Goal: Information Seeking & Learning: Check status

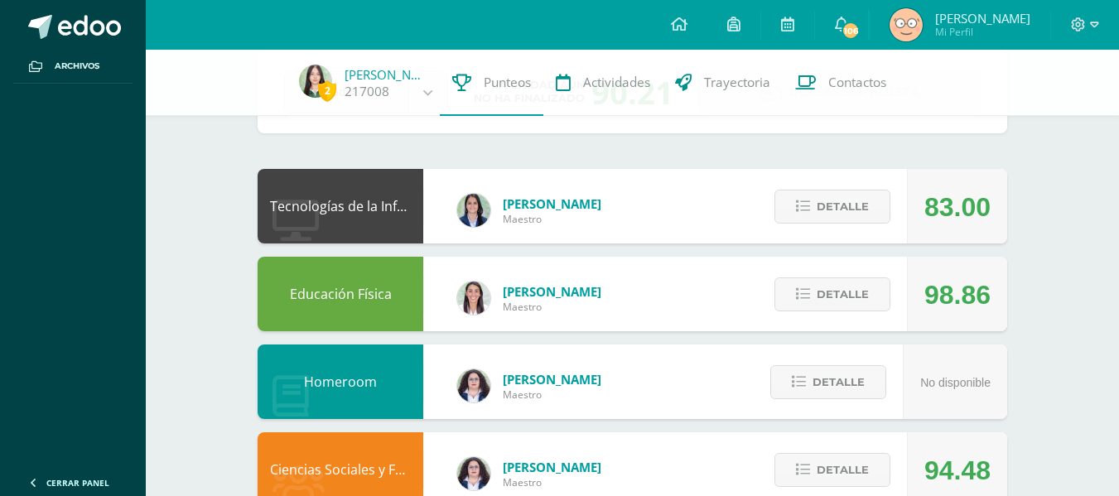
scroll to position [103, 0]
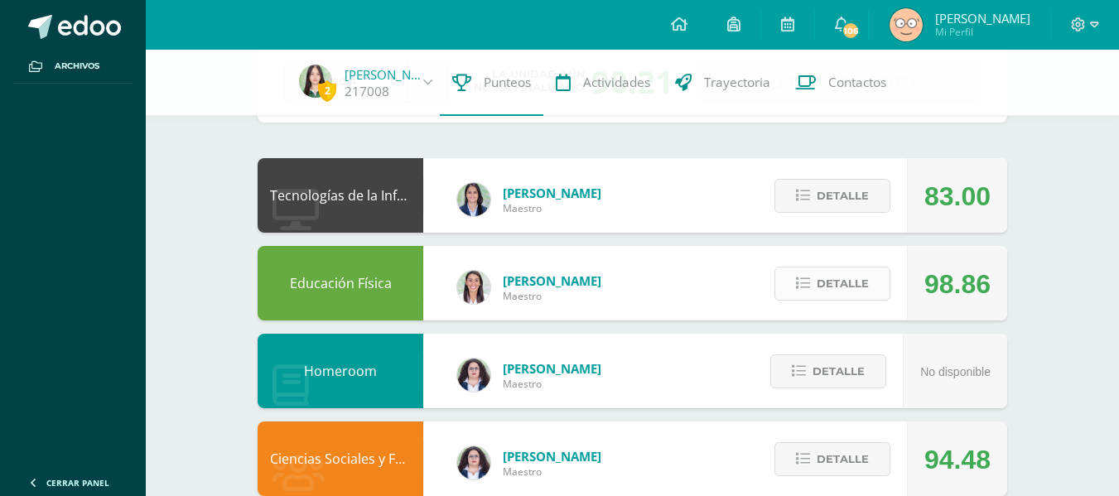
click at [786, 278] on button "Detalle" at bounding box center [833, 284] width 116 height 34
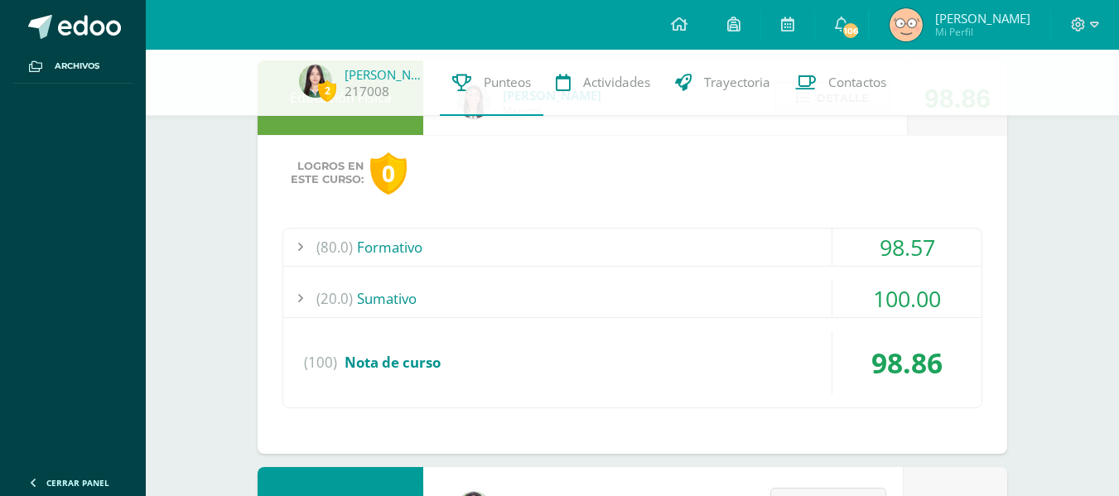
scroll to position [287, 0]
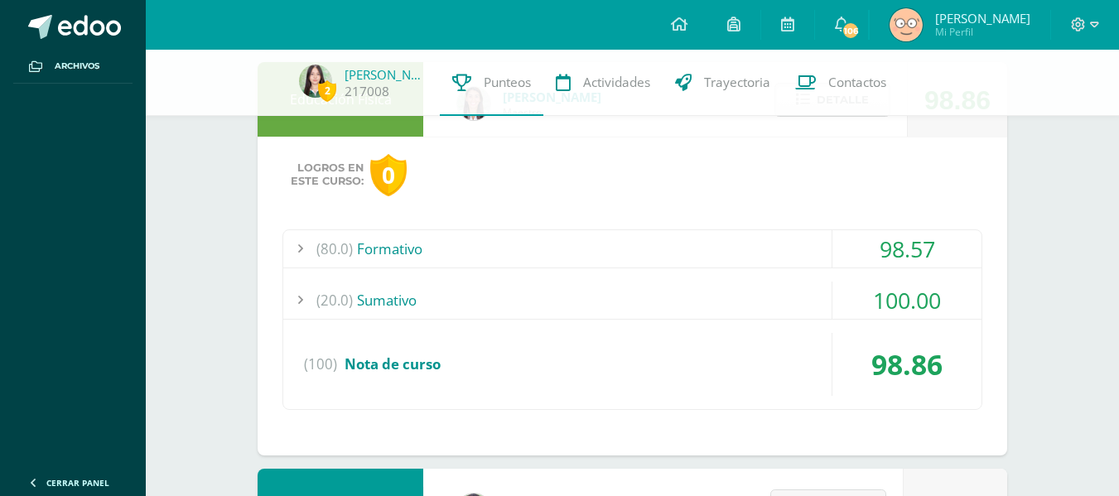
click at [764, 302] on div "(20.0) [GEOGRAPHIC_DATA]" at bounding box center [632, 300] width 698 height 37
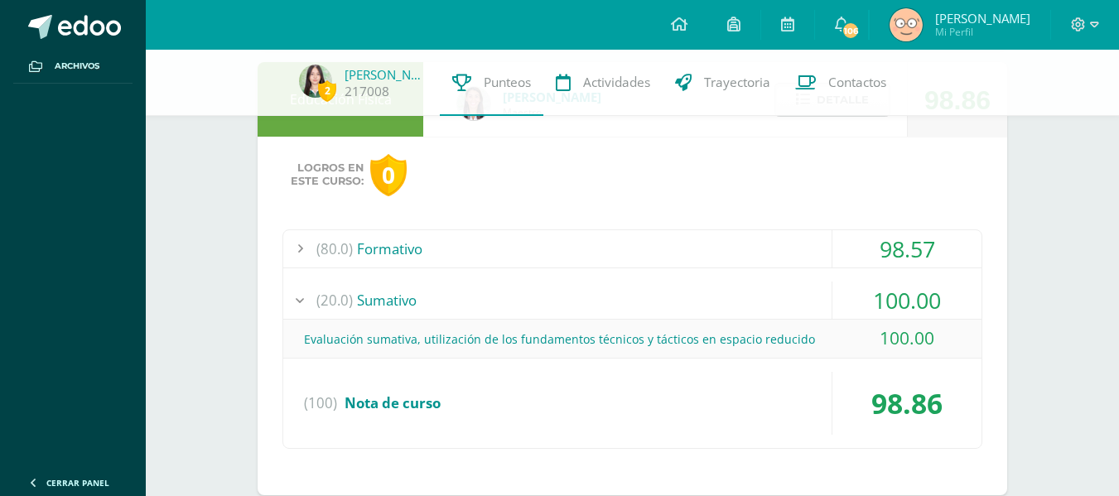
click at [726, 253] on div "(80.0) Formativo" at bounding box center [632, 248] width 698 height 37
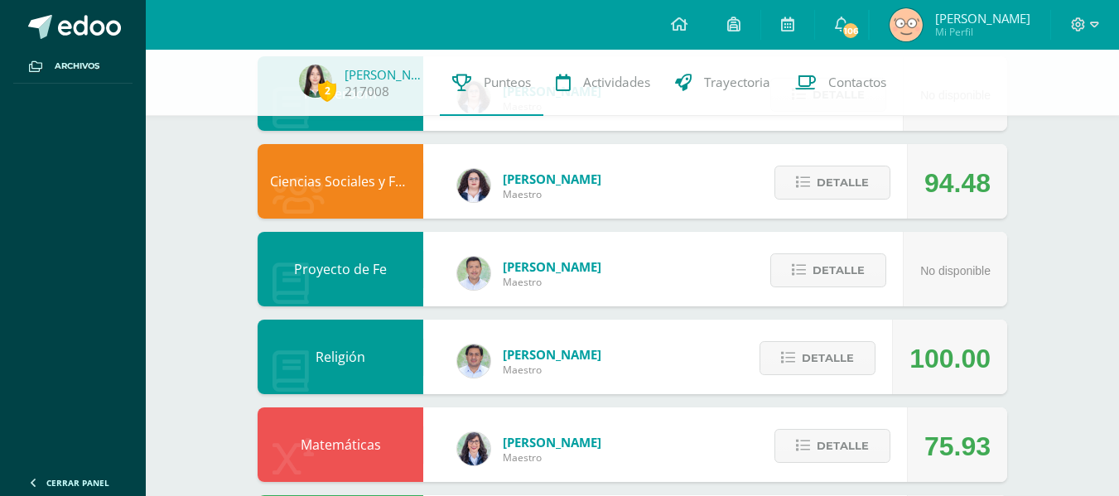
scroll to position [1369, 0]
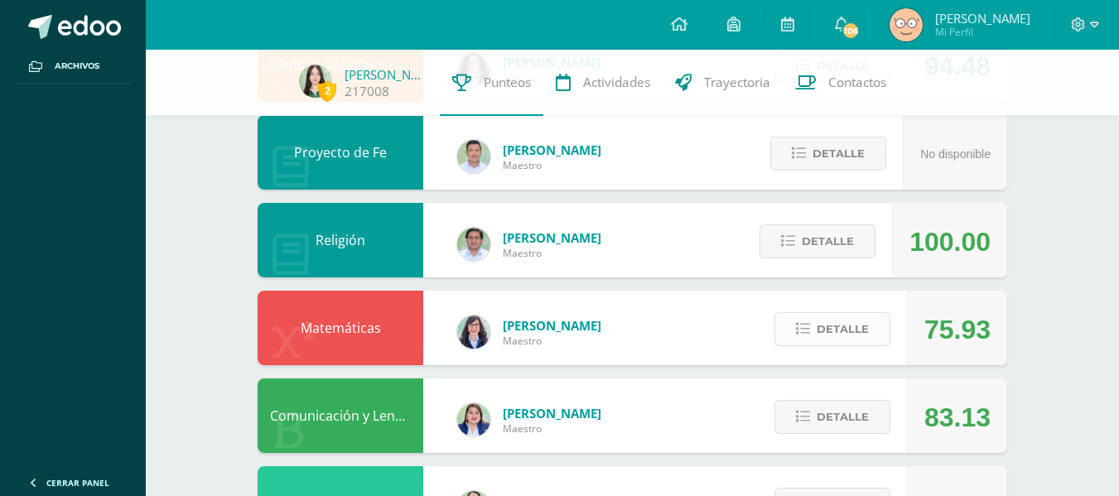
click at [857, 336] on span "Detalle" at bounding box center [843, 329] width 52 height 31
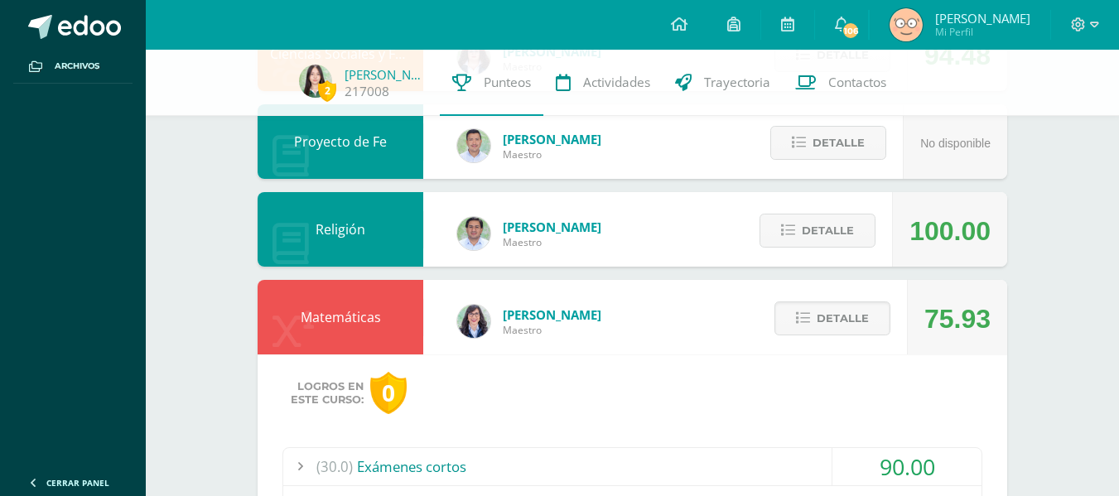
scroll to position [1378, 0]
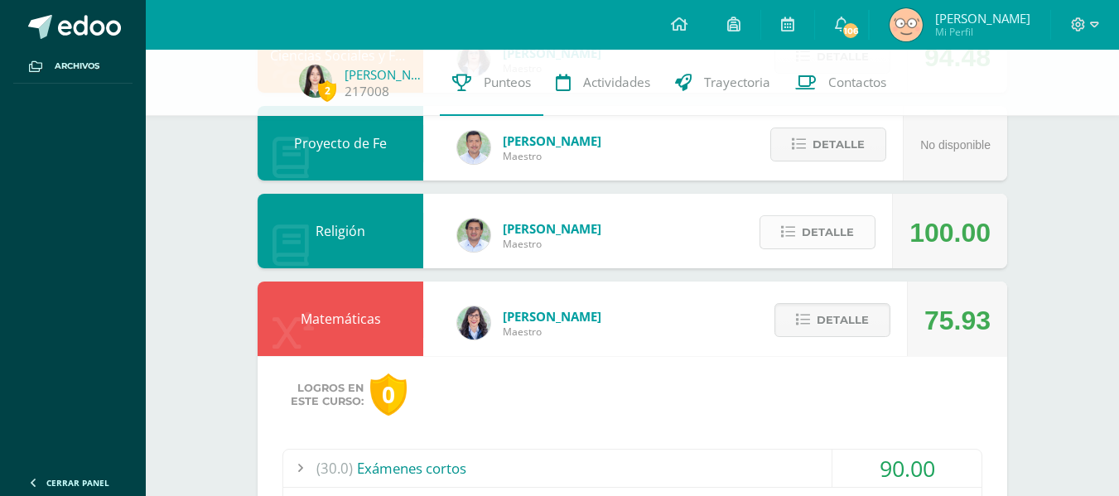
click at [824, 234] on span "Detalle" at bounding box center [828, 232] width 52 height 31
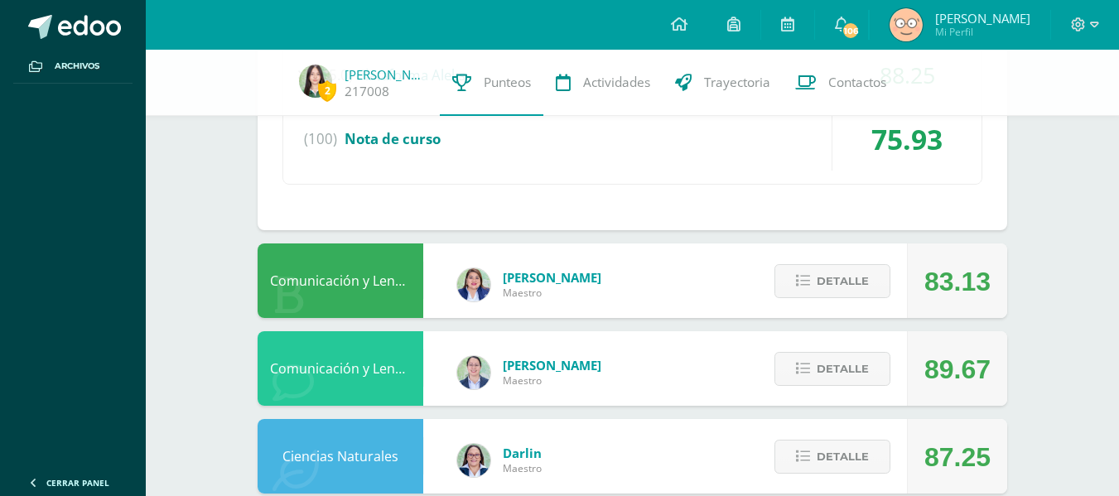
scroll to position [2305, 0]
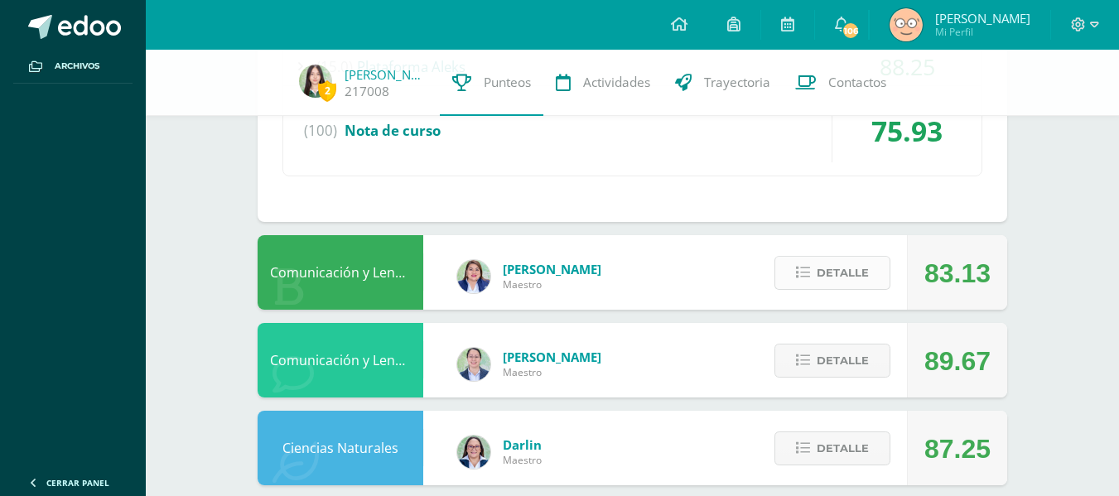
click at [822, 274] on span "Detalle" at bounding box center [843, 273] width 52 height 31
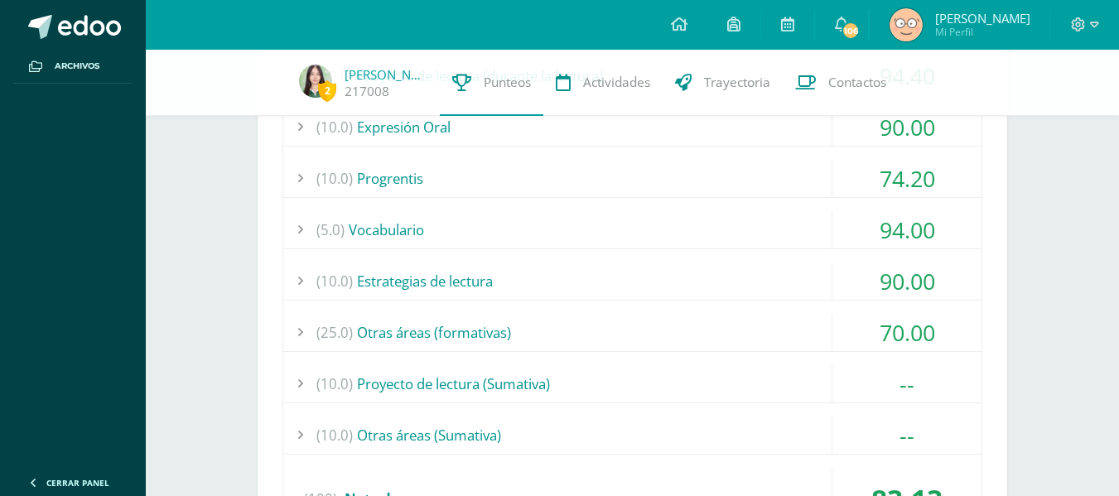
scroll to position [2649, 0]
click at [822, 274] on div "(10.0) Estrategias de lectura" at bounding box center [632, 281] width 698 height 37
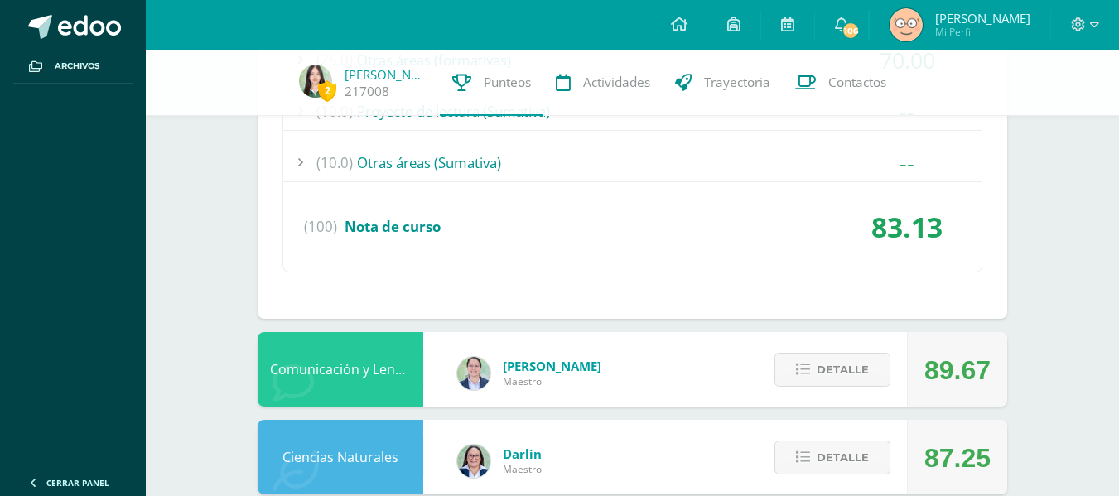
scroll to position [2532, 0]
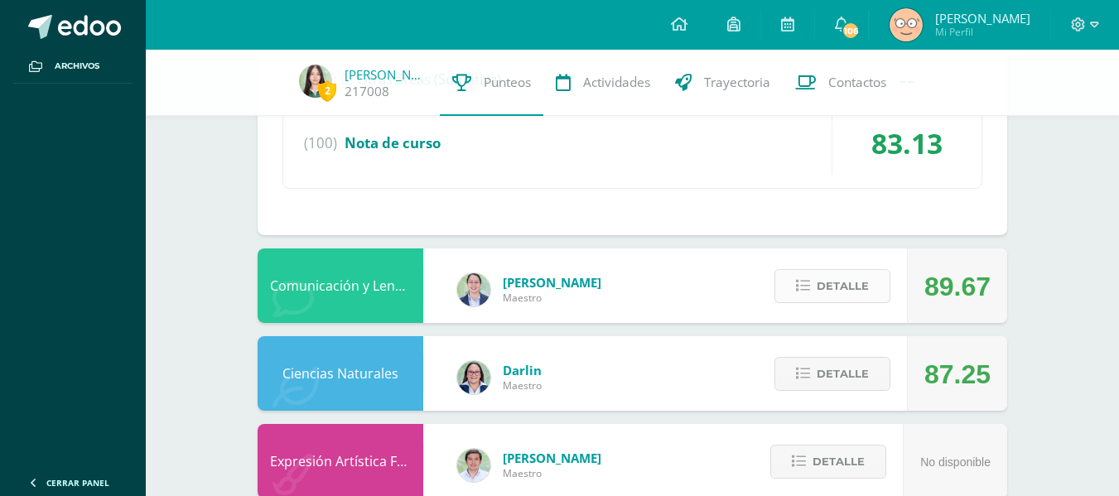
click at [826, 277] on span "Detalle" at bounding box center [843, 286] width 52 height 31
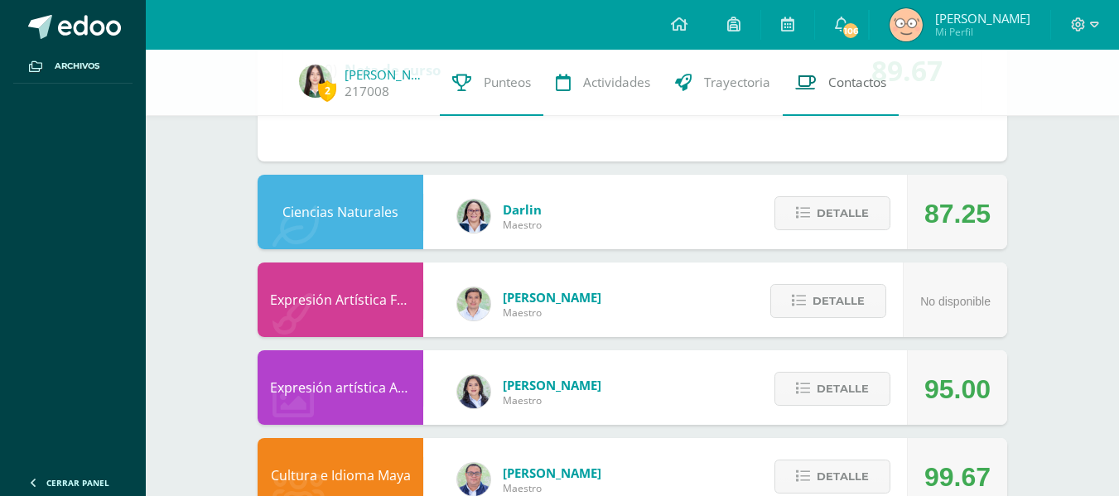
scroll to position [3372, 0]
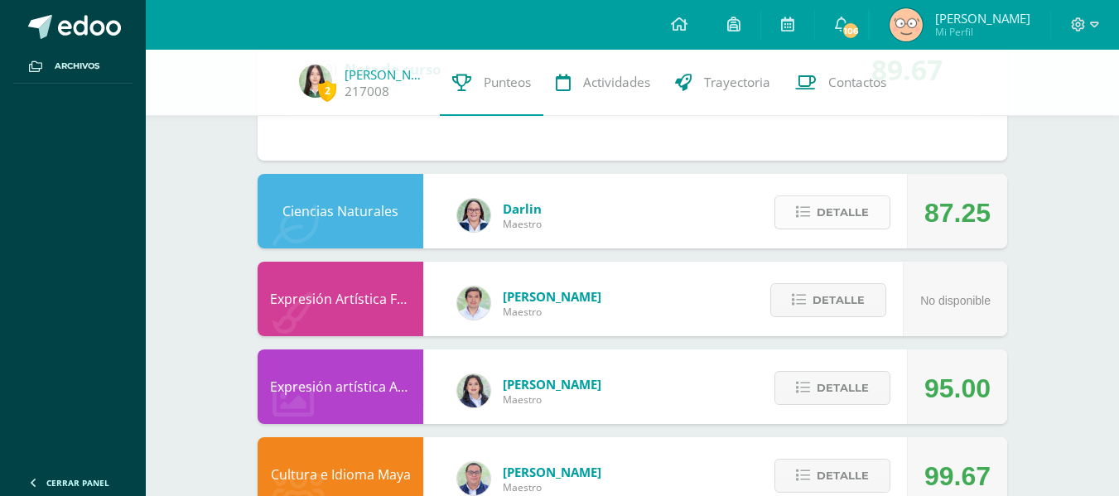
click at [818, 216] on span "Detalle" at bounding box center [843, 212] width 52 height 31
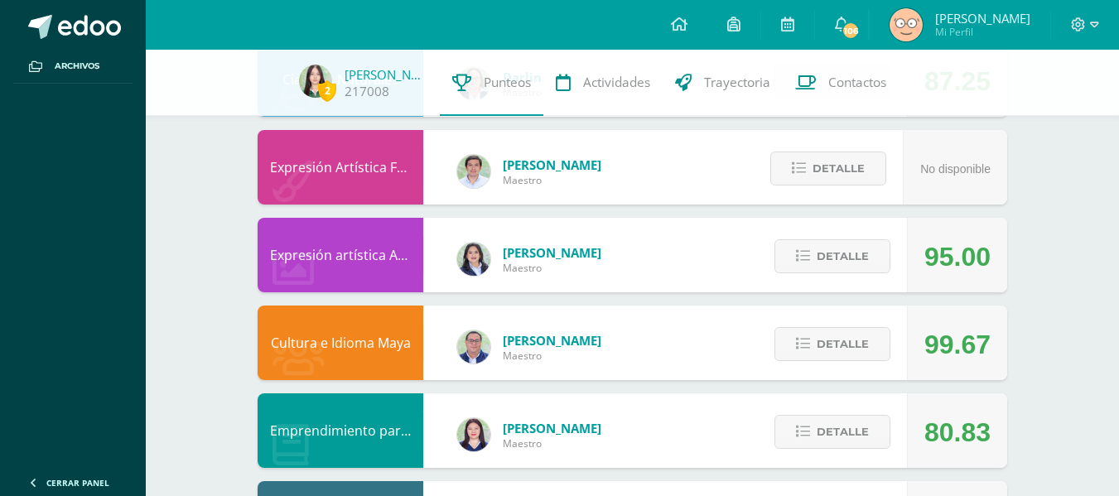
scroll to position [3508, 0]
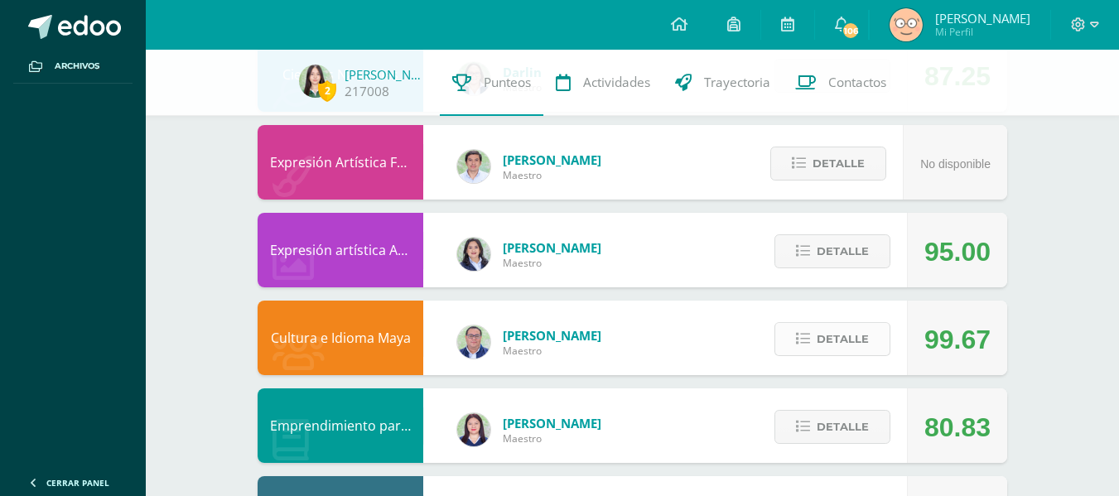
click at [839, 334] on span "Detalle" at bounding box center [843, 339] width 52 height 31
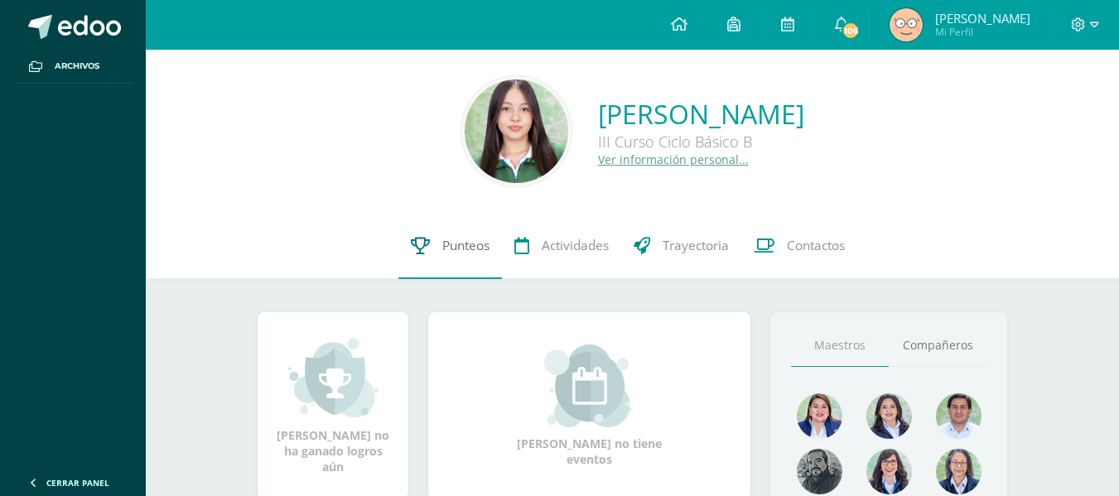
click at [475, 261] on link "Punteos" at bounding box center [450, 246] width 104 height 66
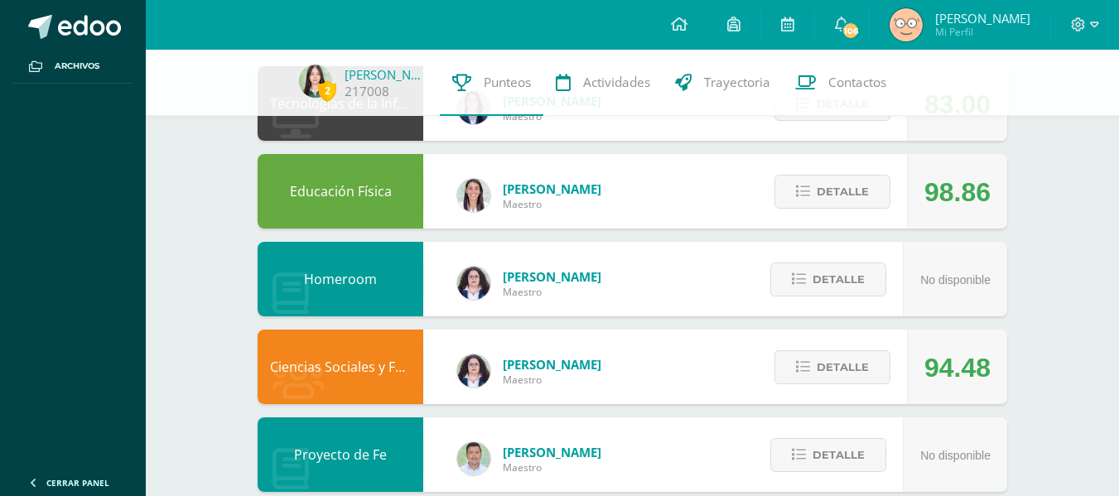
scroll to position [195, 0]
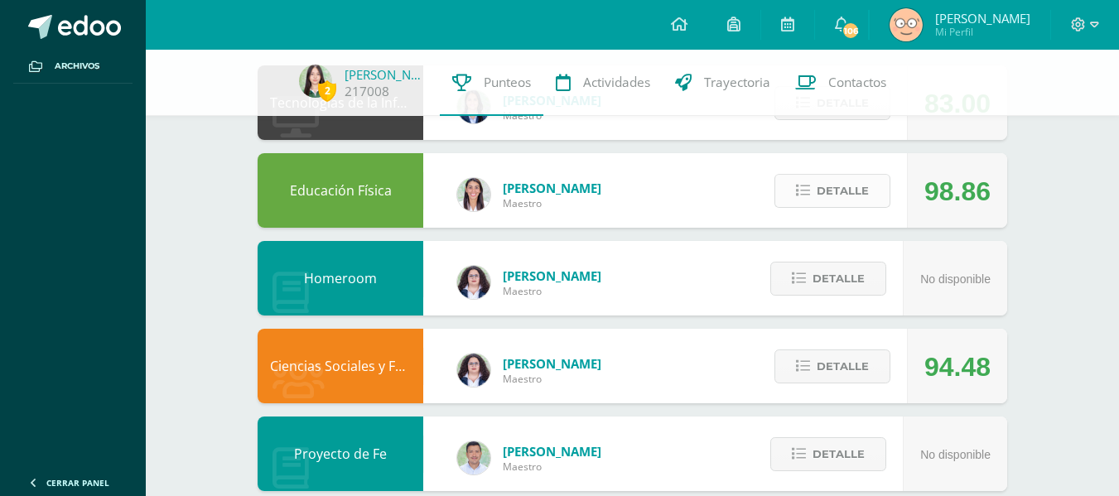
click at [856, 205] on span "Detalle" at bounding box center [843, 191] width 52 height 31
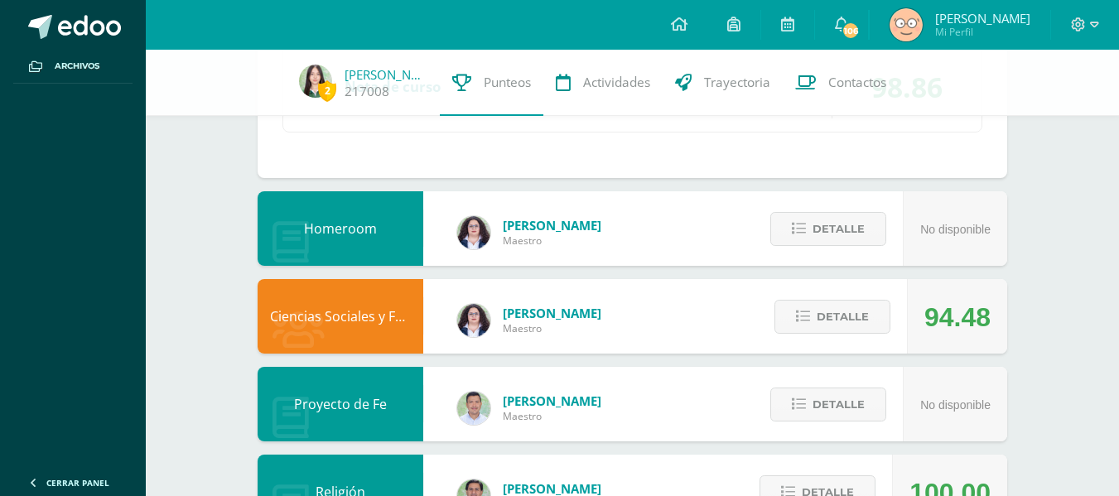
scroll to position [565, 0]
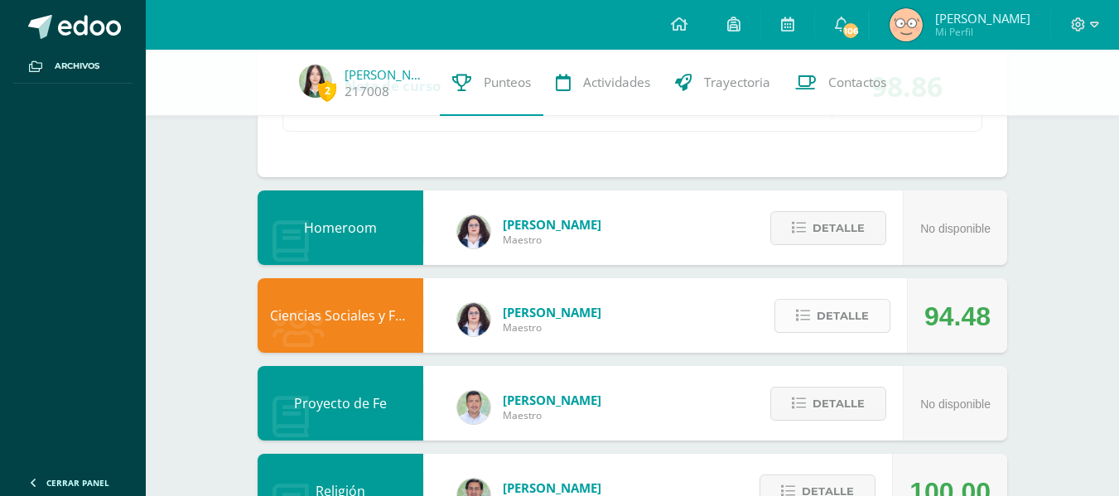
click at [826, 304] on span "Detalle" at bounding box center [843, 316] width 52 height 31
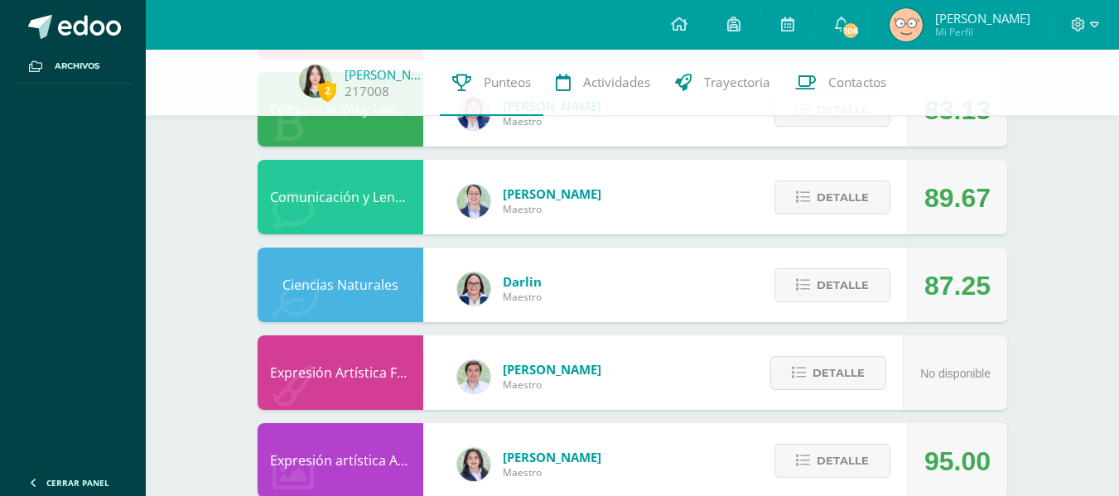
scroll to position [1545, 0]
click at [836, 270] on span "Detalle" at bounding box center [843, 284] width 52 height 31
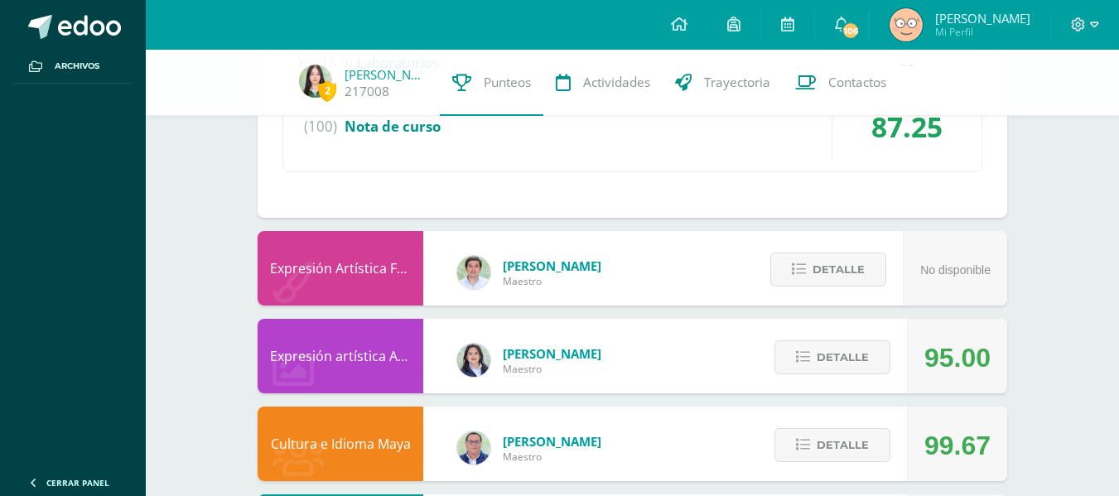
scroll to position [2243, 0]
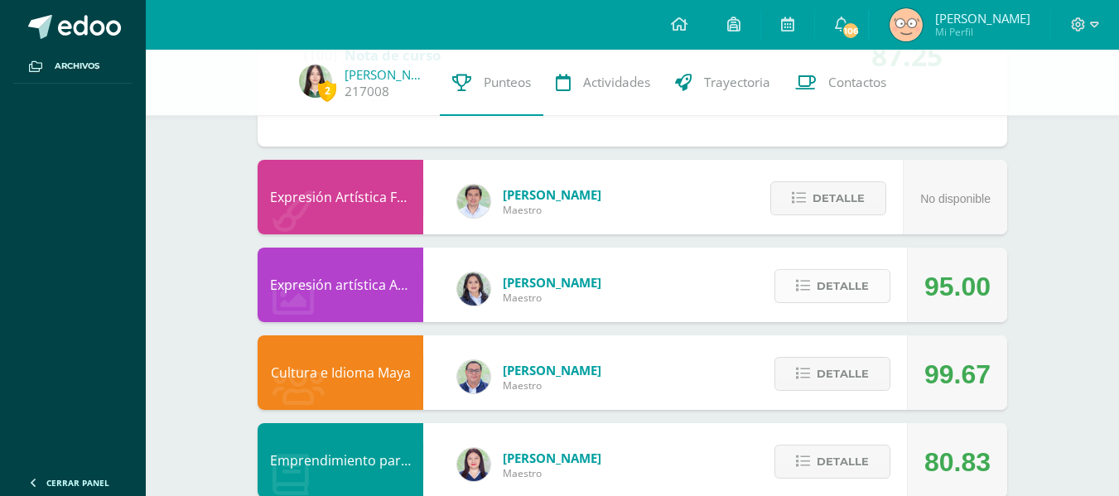
click at [849, 272] on span "Detalle" at bounding box center [843, 286] width 52 height 31
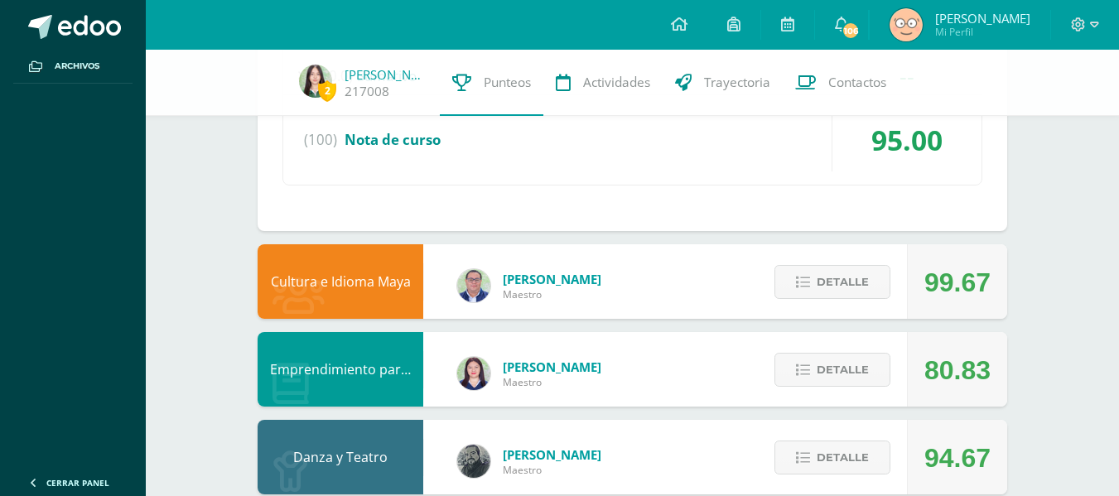
scroll to position [2656, 0]
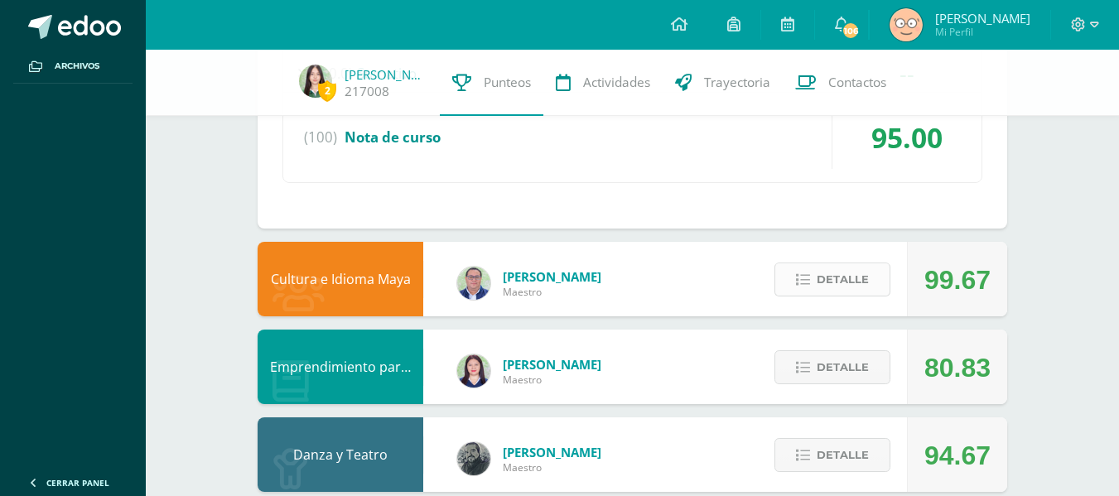
click at [841, 273] on span "Detalle" at bounding box center [843, 279] width 52 height 31
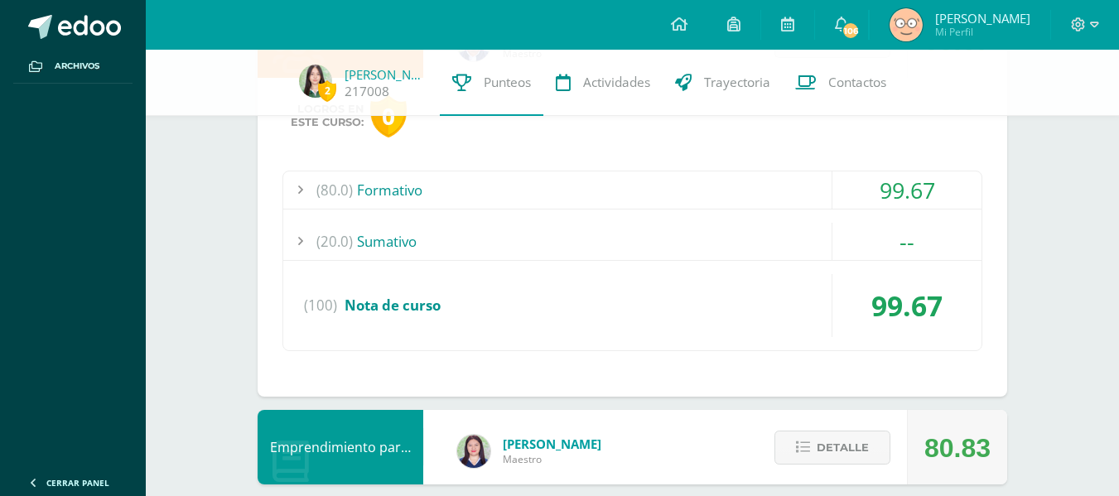
scroll to position [2895, 0]
click at [889, 205] on div "99.67" at bounding box center [907, 189] width 149 height 37
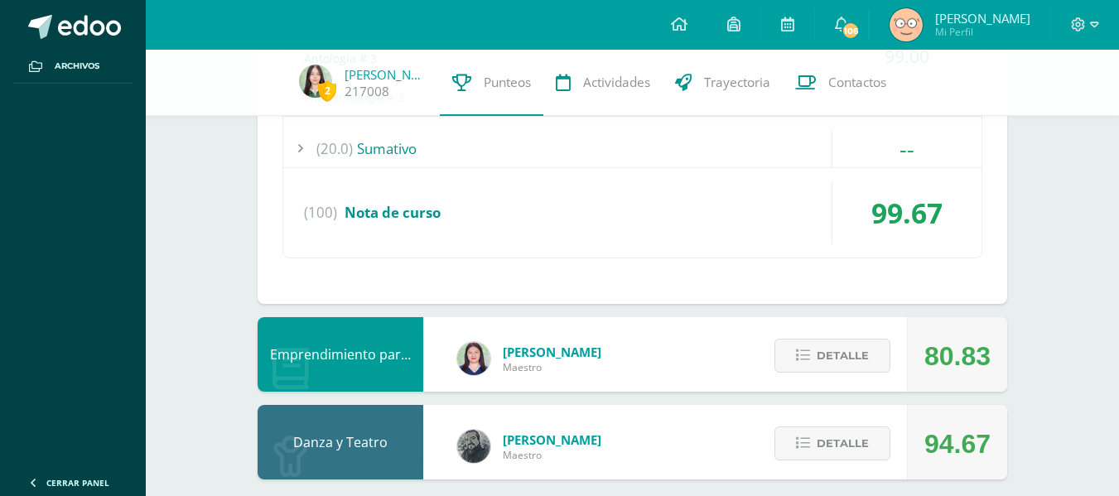
scroll to position [3241, 0]
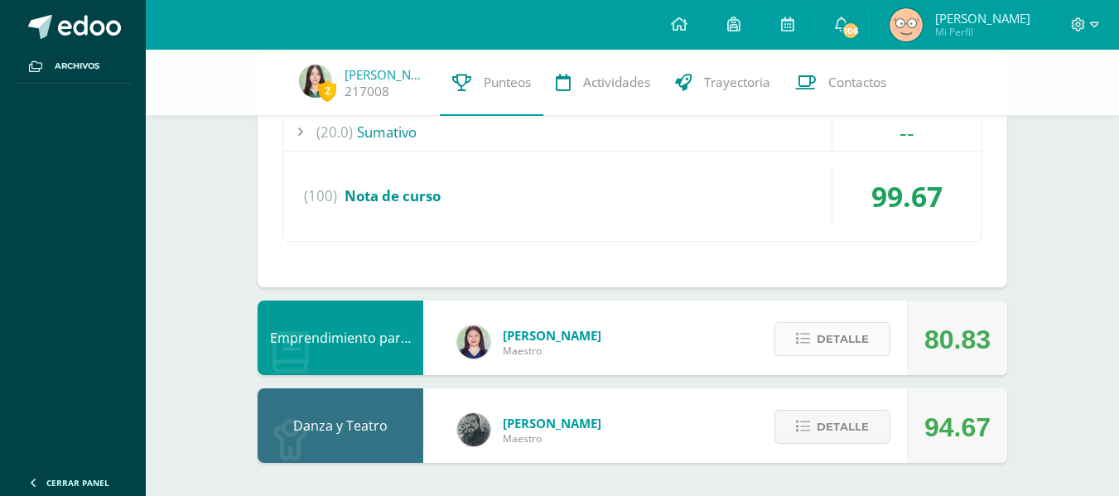
click at [845, 332] on span "Detalle" at bounding box center [843, 339] width 52 height 31
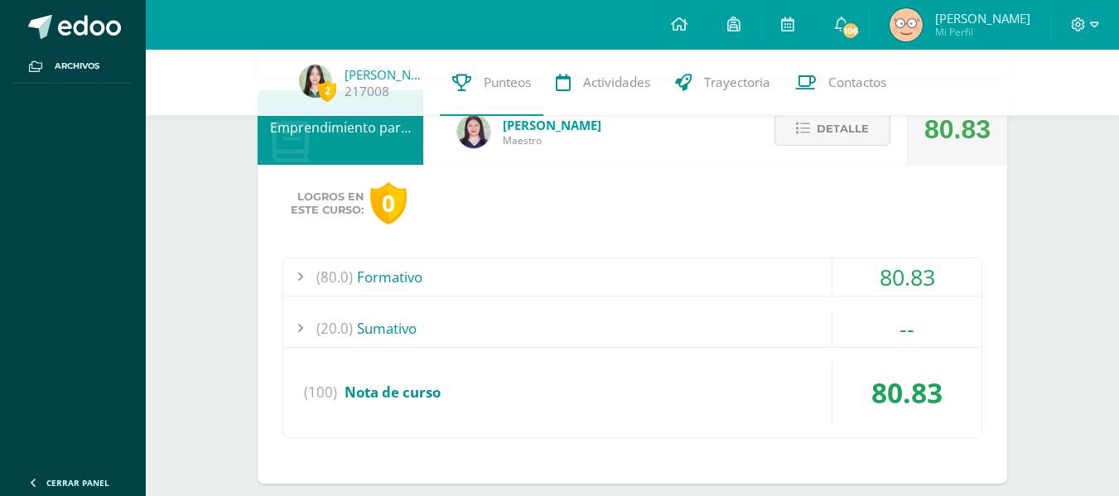
scroll to position [3433, 0]
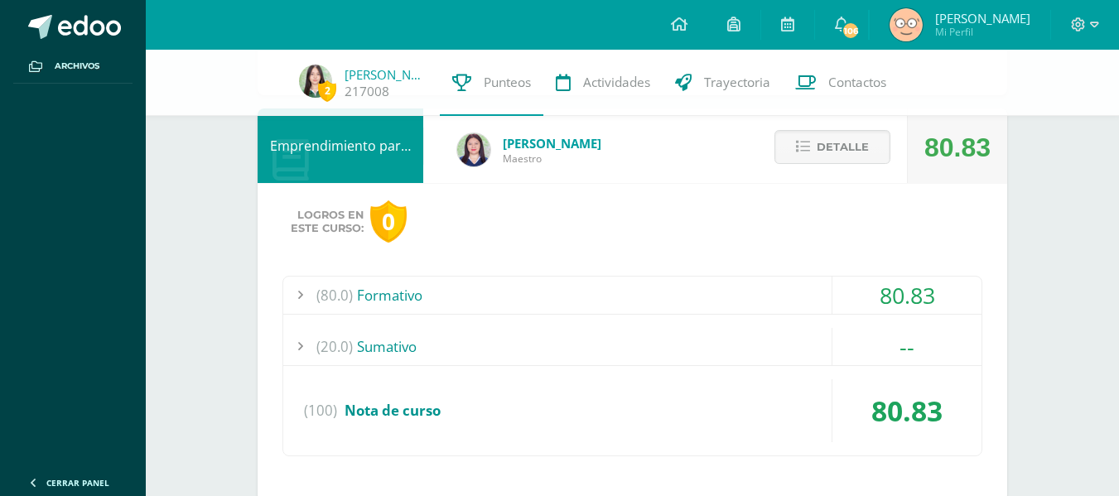
click at [824, 295] on div "(80.0) Formativo" at bounding box center [632, 295] width 698 height 37
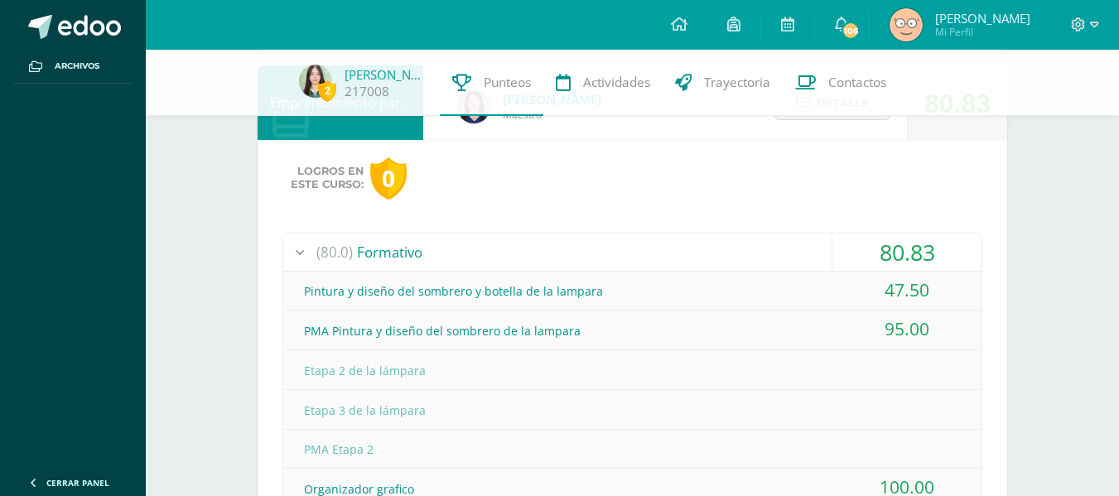
scroll to position [3240, 0]
click at [824, 295] on div "Pintura y diseño del sombrero y botella de la lampara" at bounding box center [632, 290] width 698 height 37
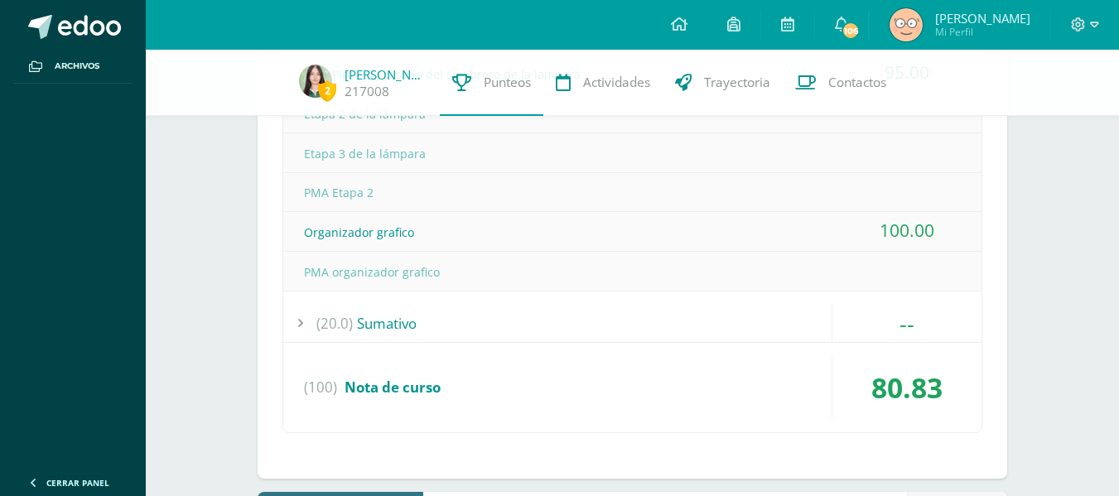
click at [741, 326] on div "(20.0) [GEOGRAPHIC_DATA]" at bounding box center [632, 323] width 698 height 37
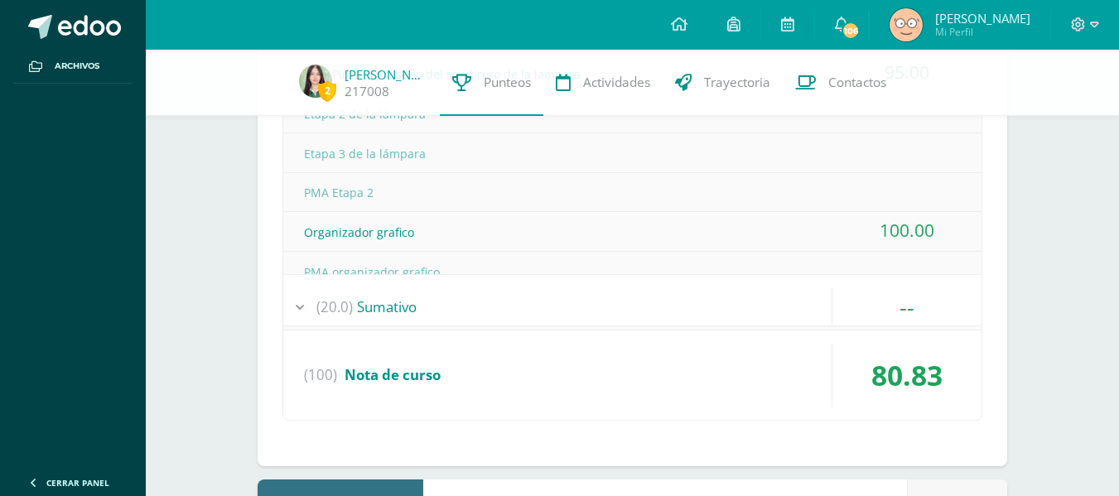
scroll to position [3362, 0]
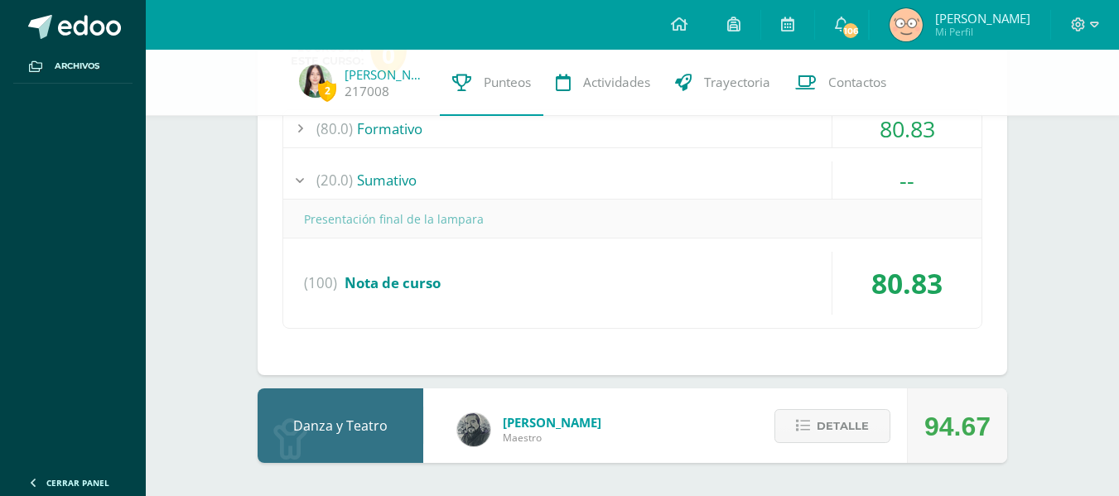
click at [848, 448] on div "Detalle" at bounding box center [828, 426] width 157 height 75
click at [831, 432] on span "Detalle" at bounding box center [843, 426] width 52 height 31
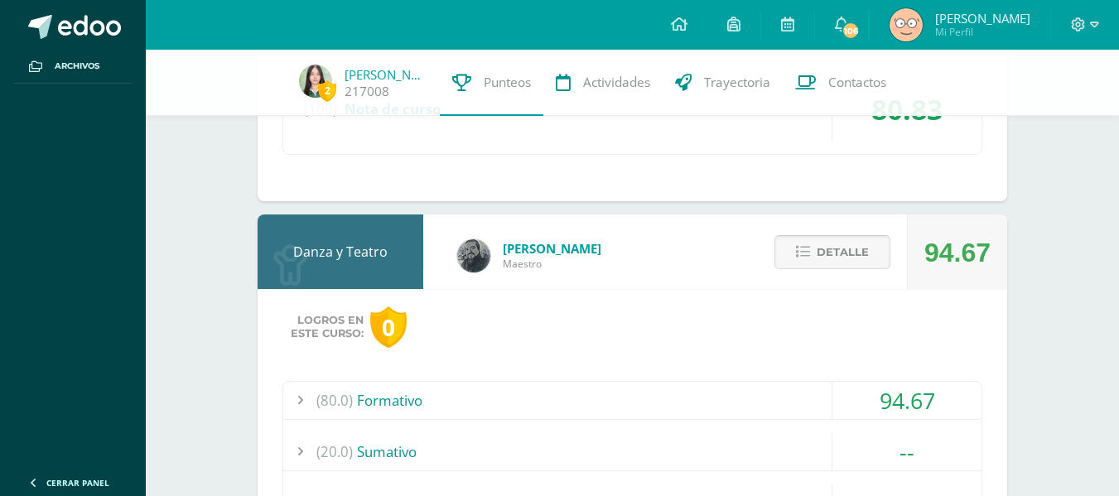
scroll to position [3600, 0]
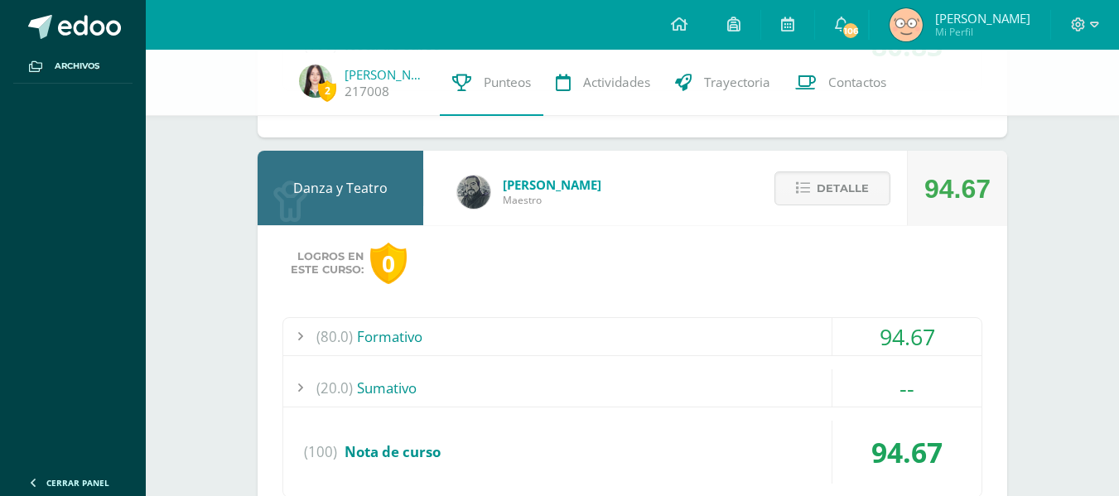
click at [809, 340] on div "(80.0) Formativo" at bounding box center [632, 336] width 698 height 37
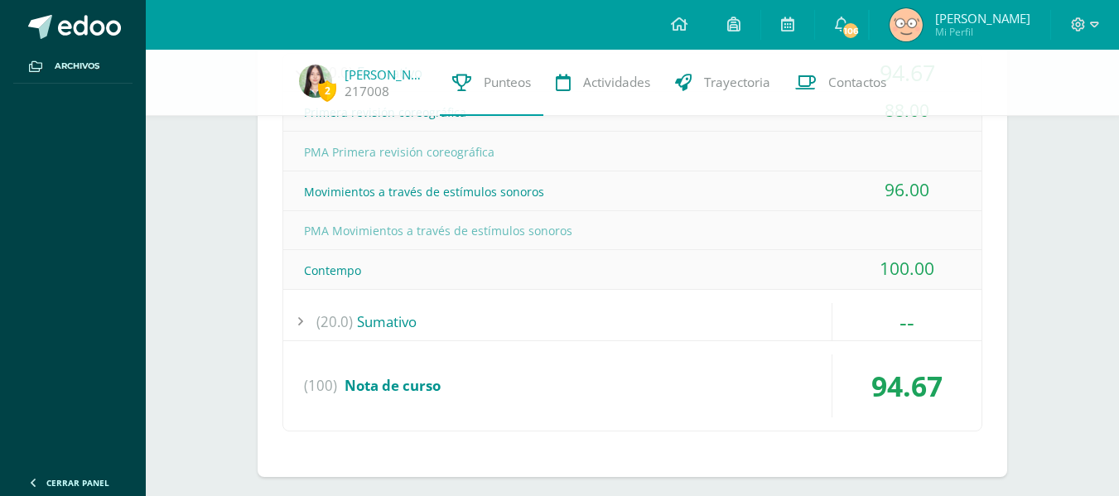
scroll to position [3839, 0]
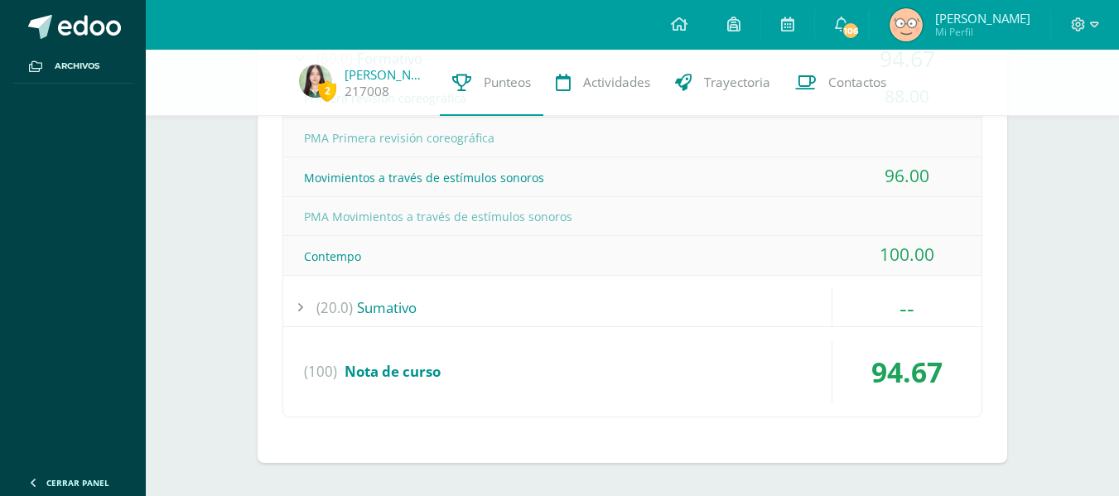
click at [765, 310] on div "(20.0) [GEOGRAPHIC_DATA]" at bounding box center [632, 307] width 698 height 37
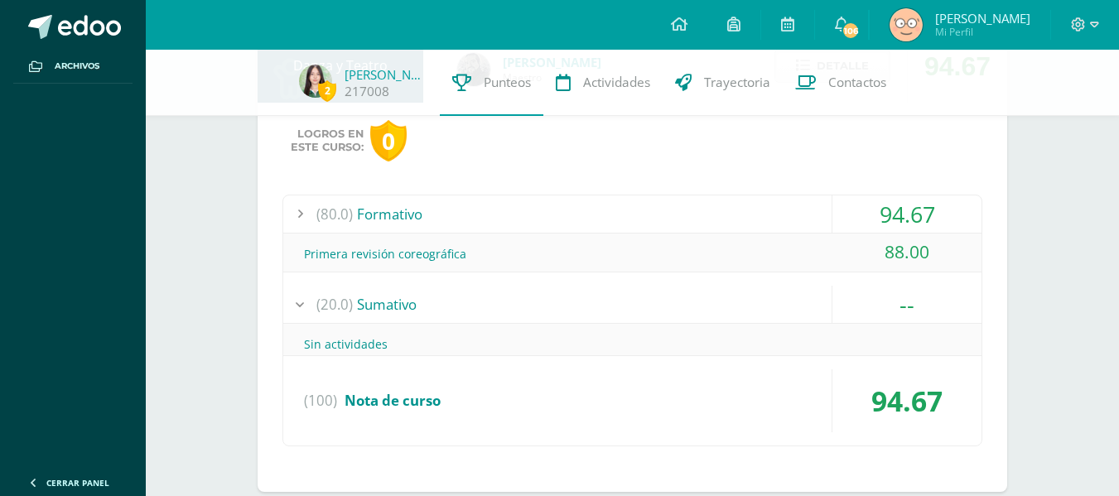
scroll to position [3681, 0]
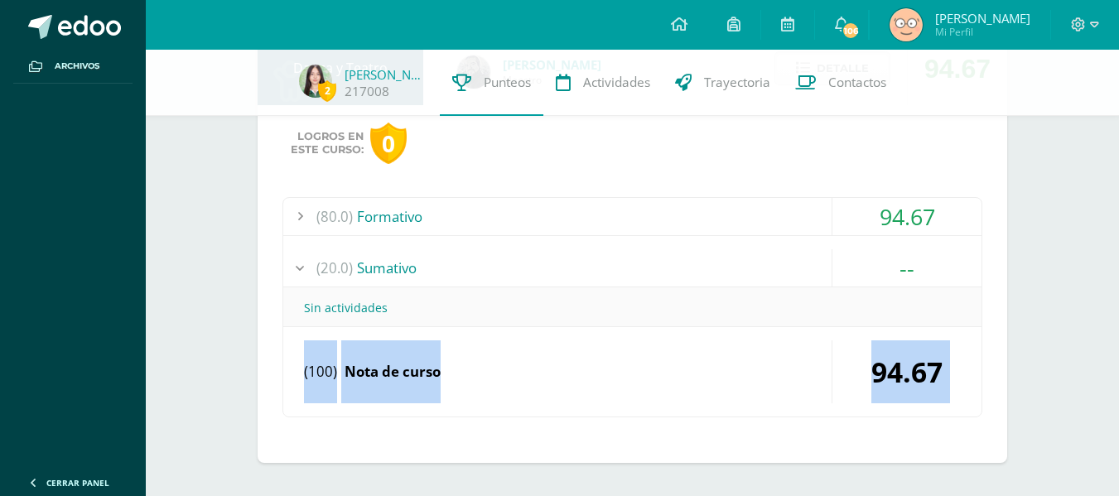
drag, startPoint x: 765, startPoint y: 310, endPoint x: 766, endPoint y: 487, distance: 177.3
click at [815, 444] on div "Logros en este curso: 0 (80.0) Formativo 94.67 Primera revisión coreográfica (1…" at bounding box center [633, 284] width 750 height 359
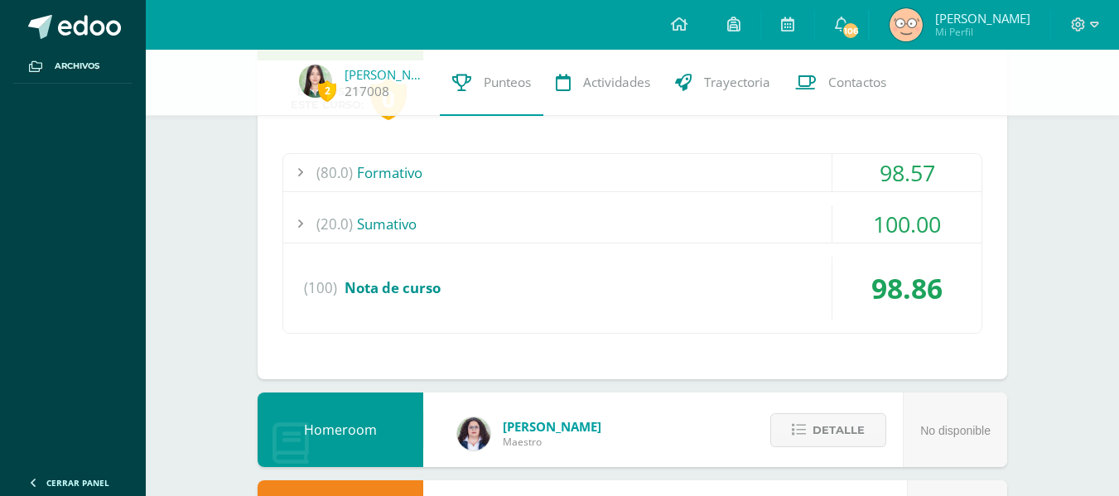
scroll to position [0, 0]
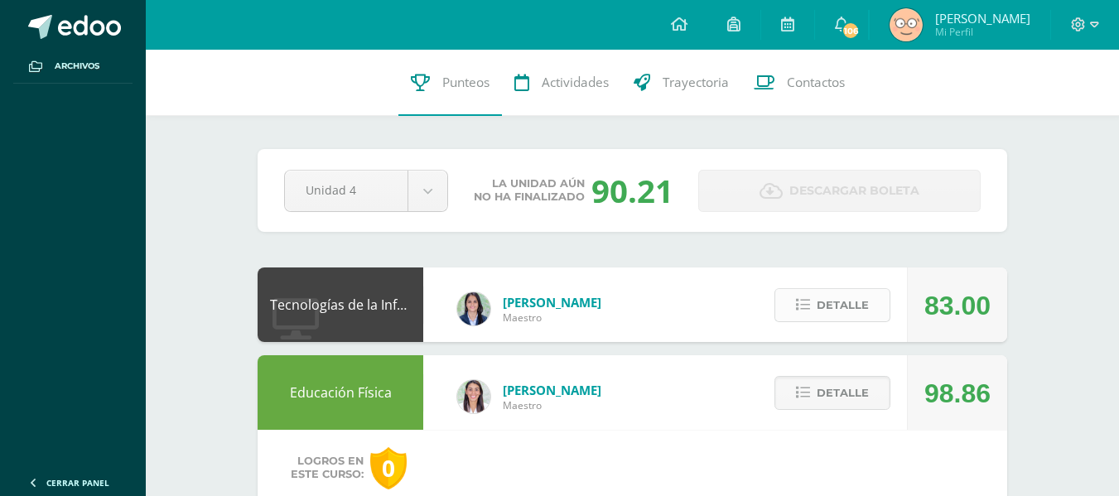
click at [818, 307] on span "Detalle" at bounding box center [843, 305] width 52 height 31
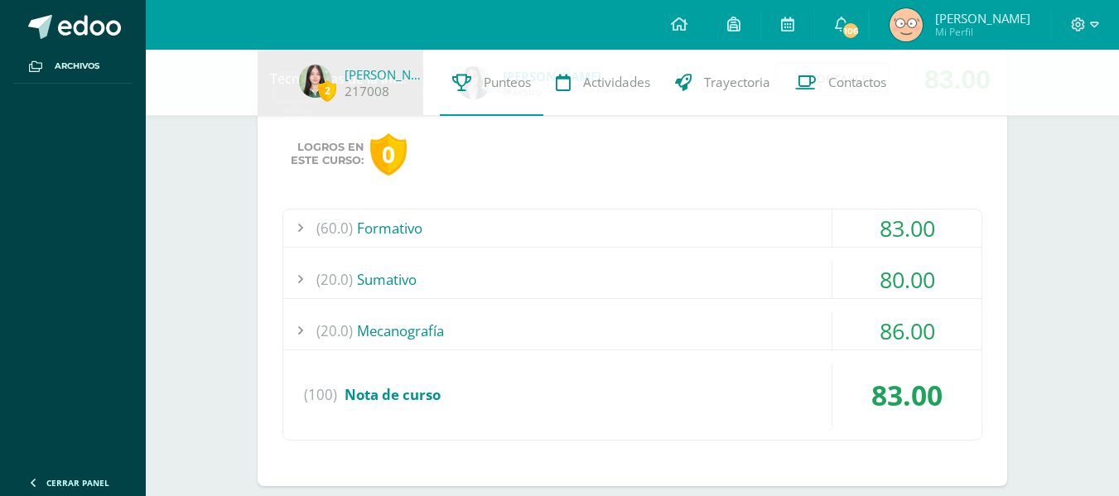
scroll to position [219, 0]
click at [738, 334] on div "(20.0) Mecanografía" at bounding box center [632, 331] width 698 height 37
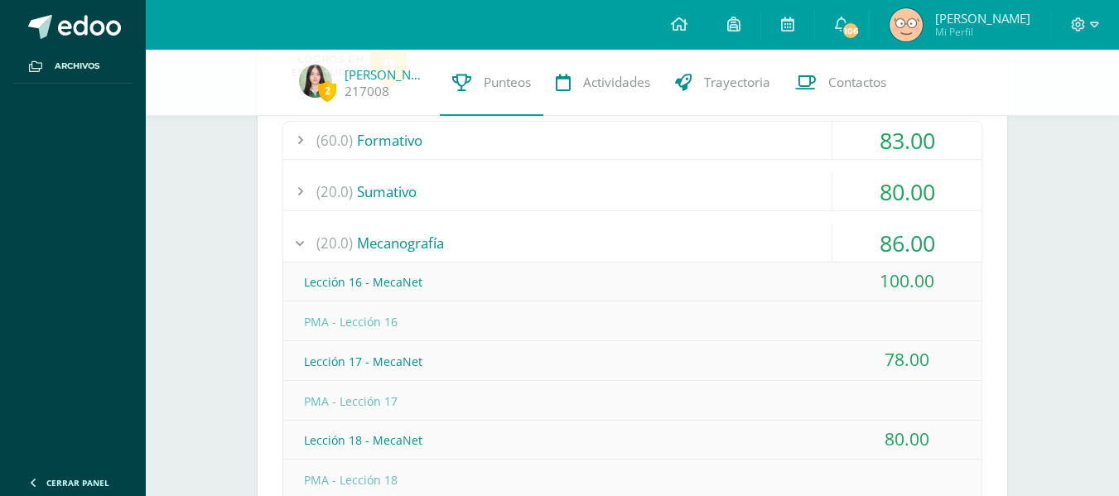
scroll to position [292, 0]
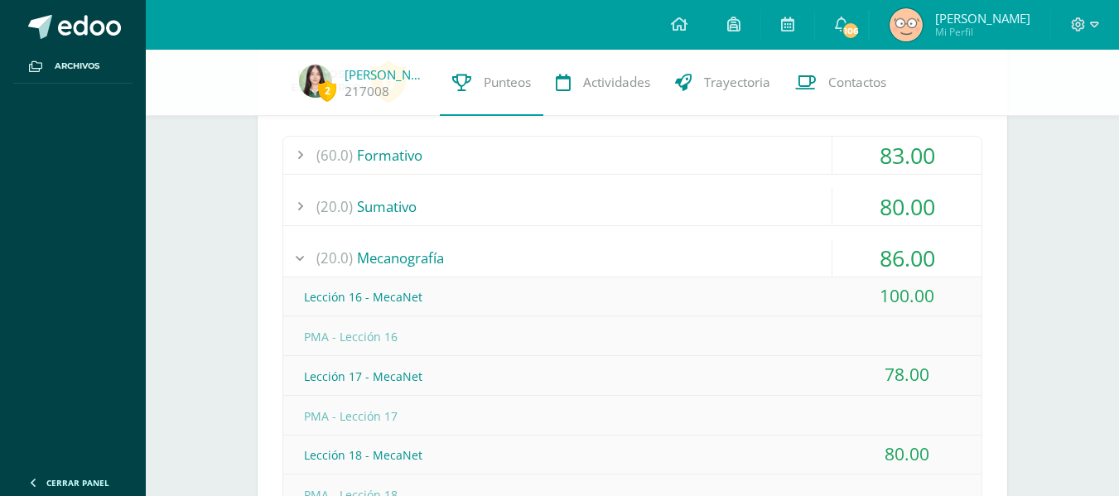
click at [645, 249] on div "(20.0) Mecanografía" at bounding box center [632, 257] width 698 height 37
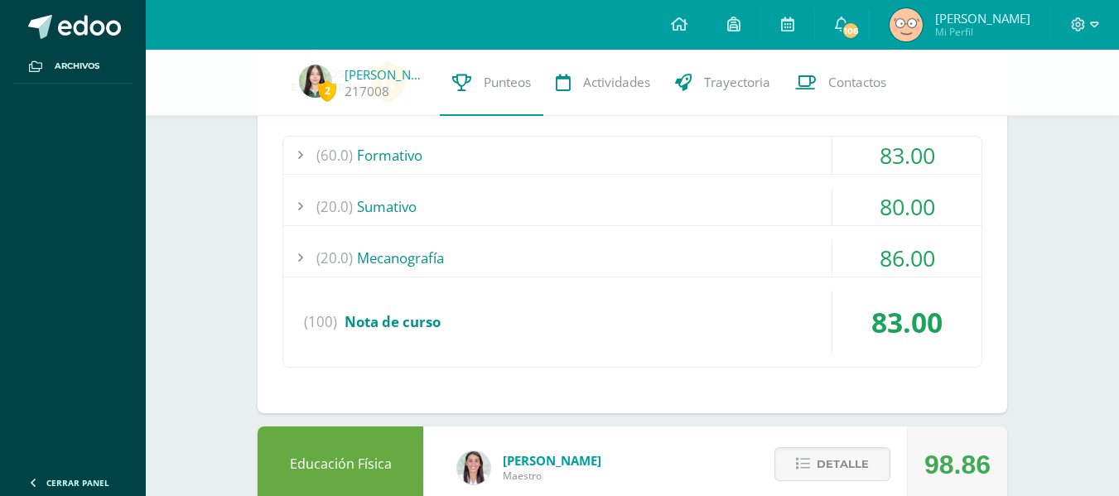
click at [645, 249] on div "(20.0) Mecanografía" at bounding box center [632, 257] width 698 height 37
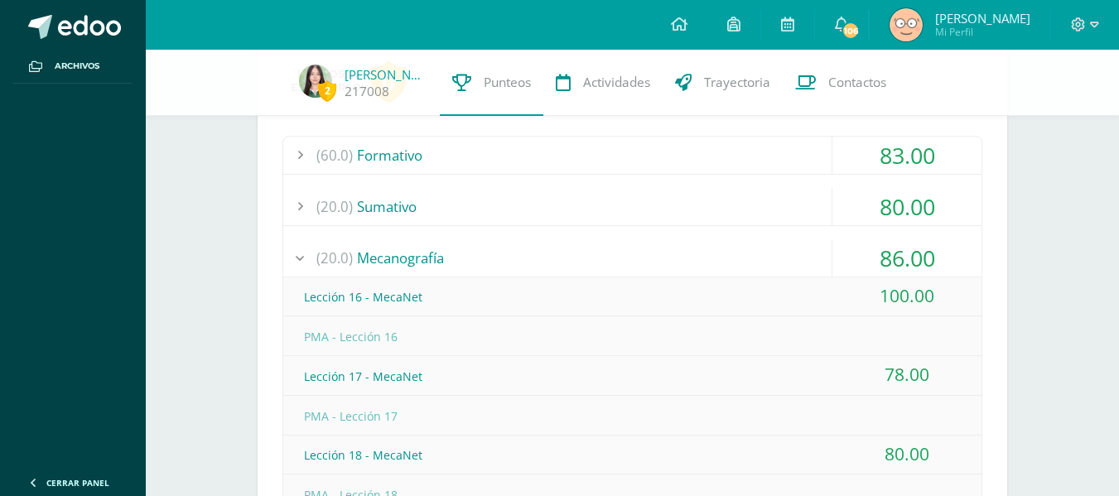
click at [616, 212] on div "(20.0) [GEOGRAPHIC_DATA]" at bounding box center [632, 206] width 698 height 37
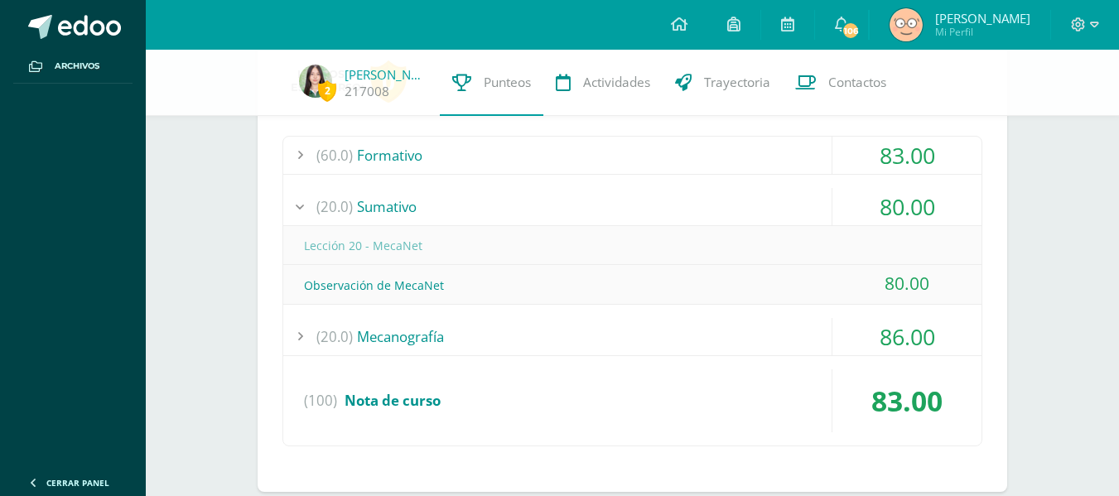
scroll to position [261, 0]
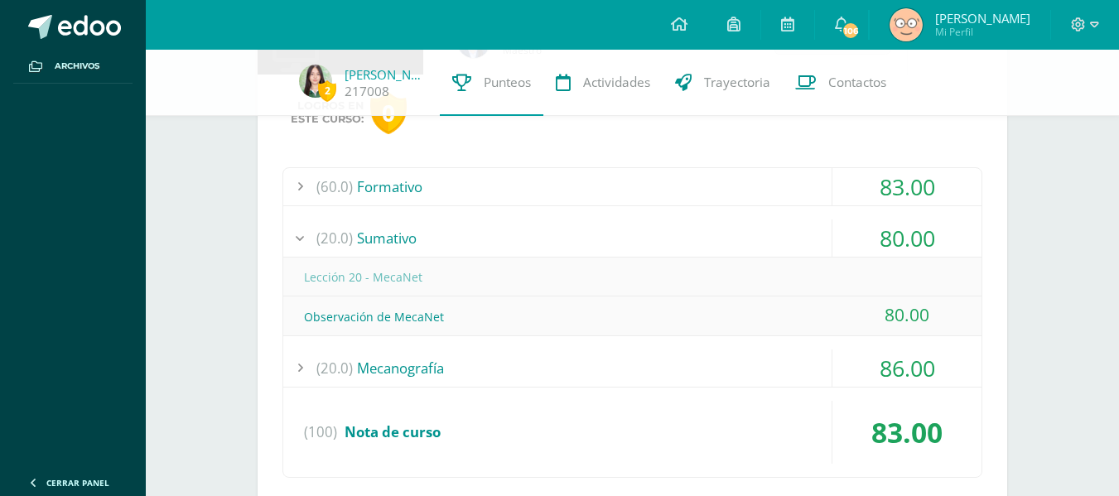
click at [575, 350] on div "(20.0) Mecanografía" at bounding box center [632, 368] width 698 height 37
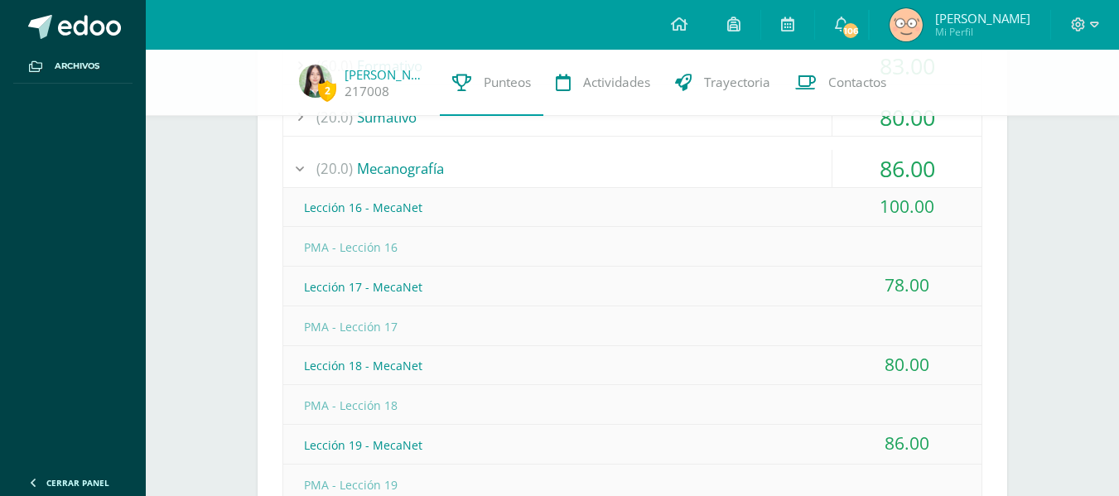
scroll to position [383, 0]
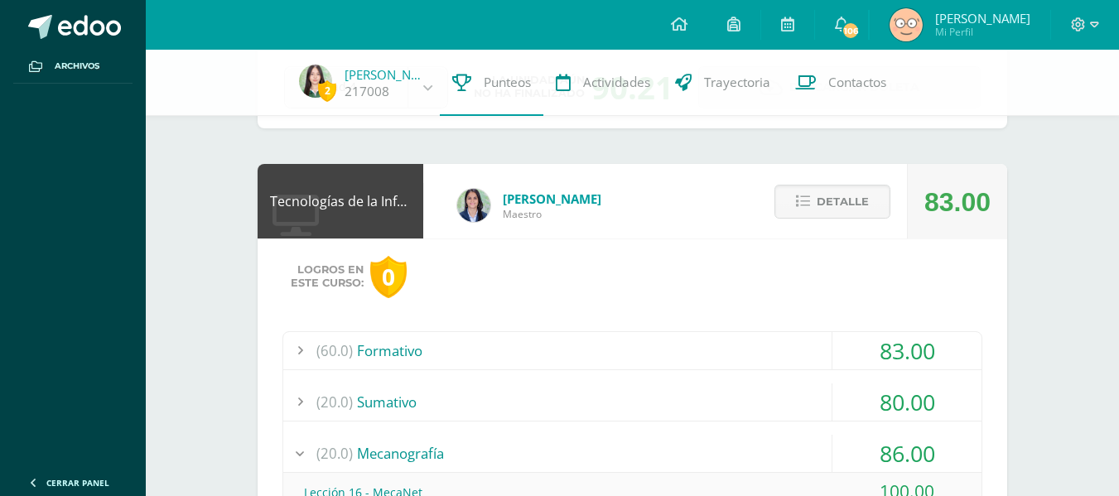
click at [575, 345] on div "(60.0) Formativo" at bounding box center [632, 350] width 698 height 37
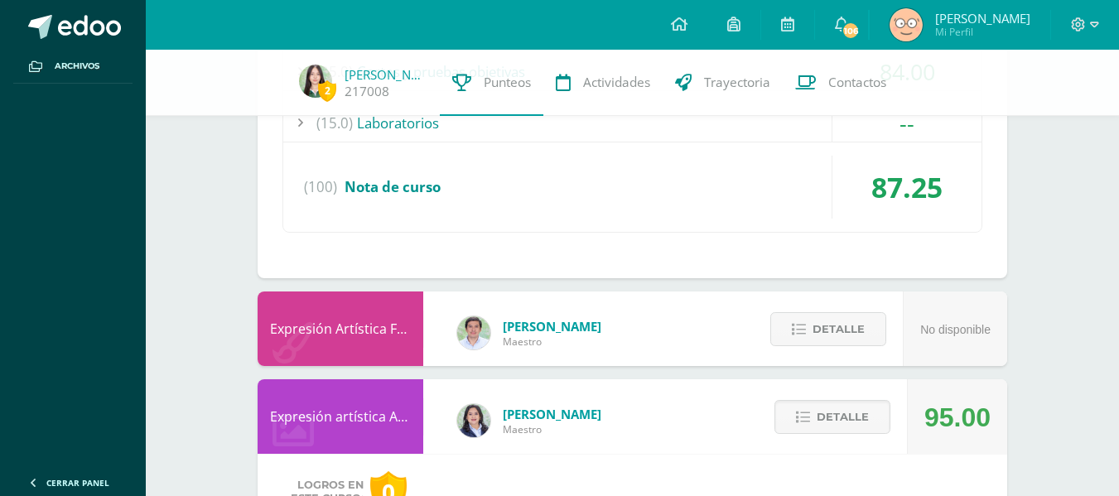
scroll to position [2637, 0]
